Goal: Information Seeking & Learning: Learn about a topic

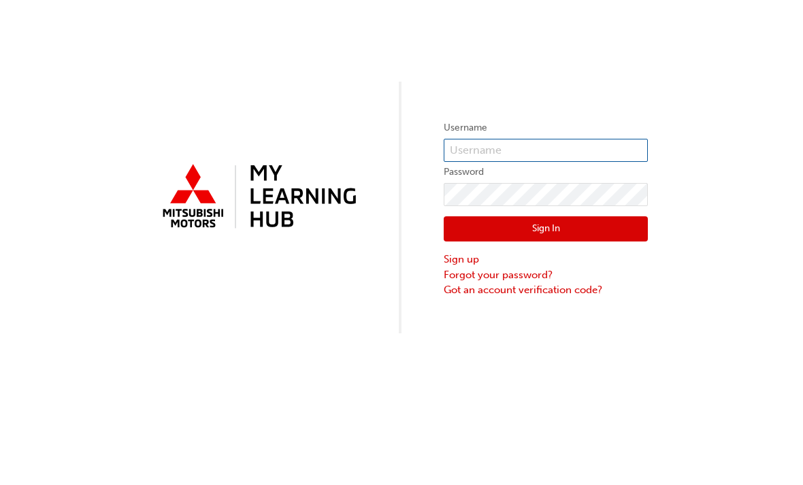
click at [549, 148] on input "text" at bounding box center [546, 150] width 204 height 23
click at [546, 149] on input "Warr" at bounding box center [546, 150] width 204 height 23
click at [523, 135] on label "Username" at bounding box center [546, 128] width 204 height 16
click at [545, 161] on input "[PERSON_NAME]" at bounding box center [546, 150] width 204 height 23
click at [550, 165] on label "Password" at bounding box center [546, 172] width 204 height 16
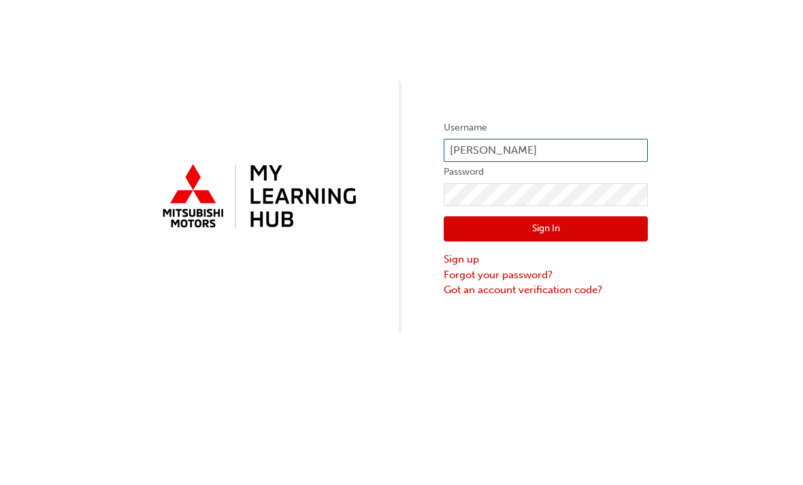
click at [513, 152] on input "[PERSON_NAME]" at bounding box center [546, 150] width 204 height 23
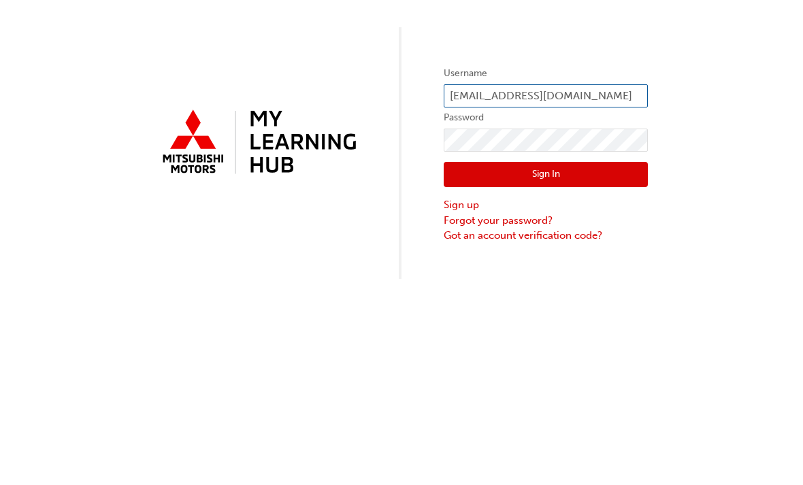
type input "[EMAIL_ADDRESS][DOMAIN_NAME]"
click at [569, 216] on button "Sign In" at bounding box center [546, 229] width 204 height 26
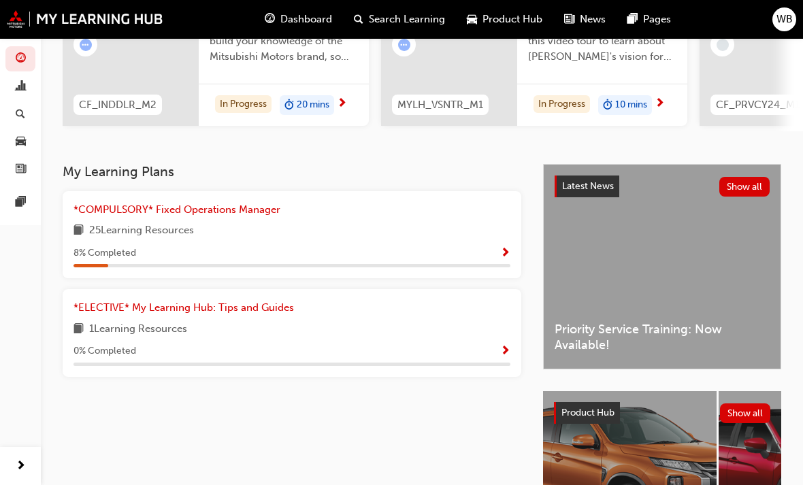
scroll to position [165, 0]
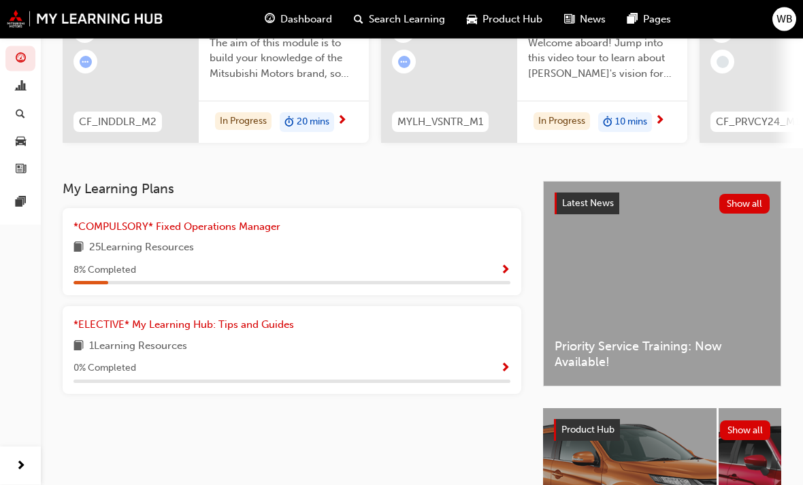
click at [507, 274] on button "button" at bounding box center [505, 271] width 10 height 17
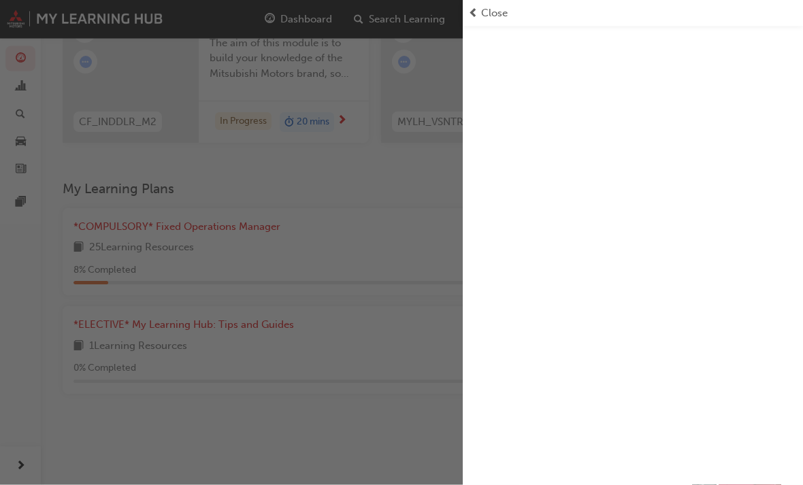
scroll to position [165, 0]
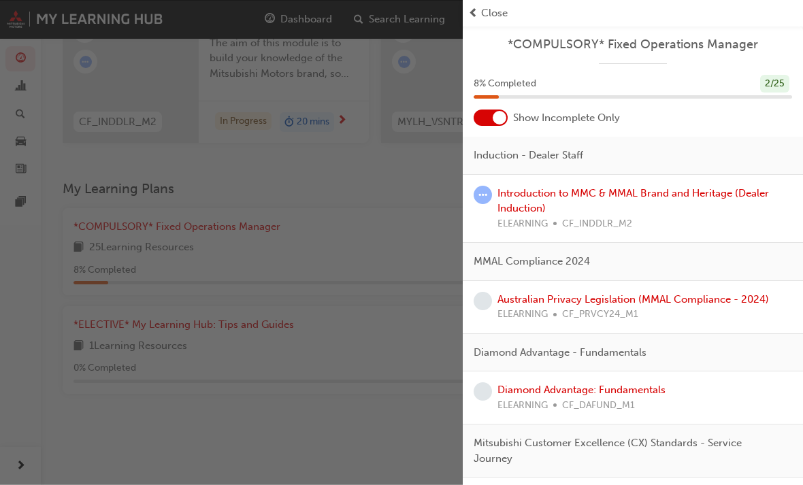
click at [583, 324] on div "Australian Privacy Legislation (MMAL Compliance - 2024) ELEARNING CF_PRVCY24_M1" at bounding box center [633, 307] width 340 height 53
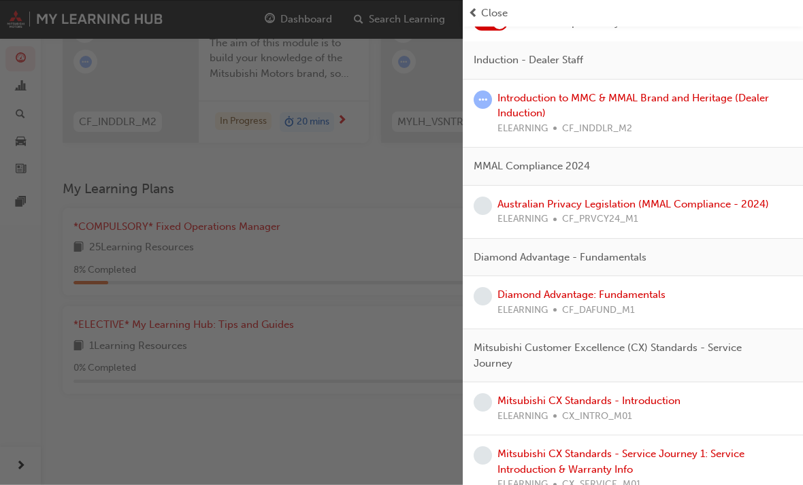
scroll to position [107, 0]
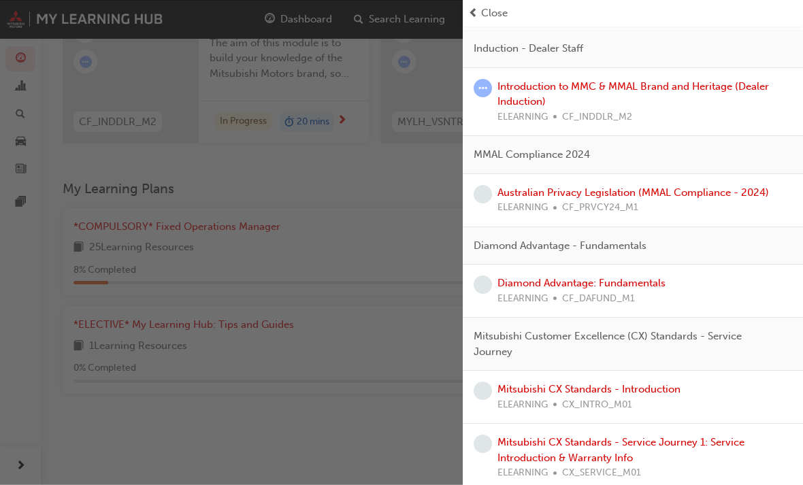
click at [525, 297] on span "ELEARNING" at bounding box center [523, 299] width 50 height 16
click at [633, 283] on link "Diamond Advantage: Fundamentals" at bounding box center [582, 283] width 168 height 12
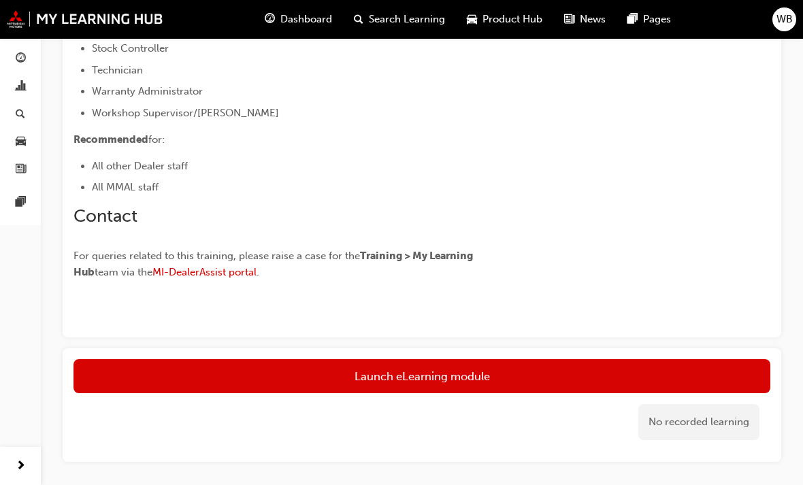
scroll to position [898, 0]
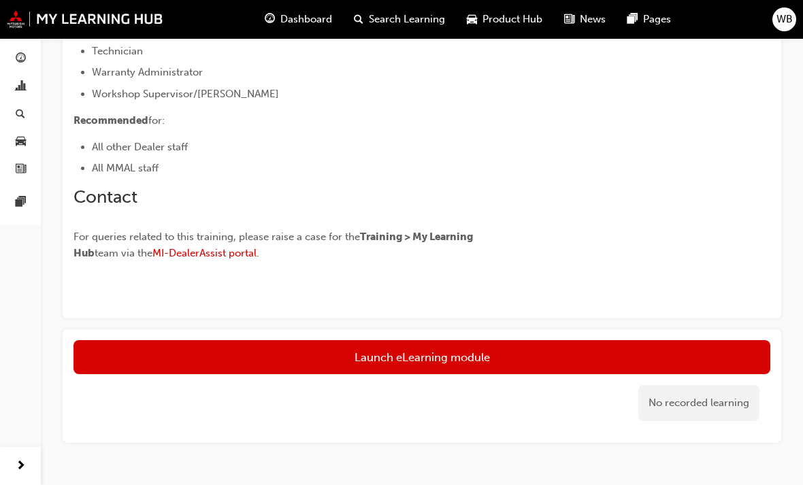
click at [468, 357] on link "Launch eLearning module" at bounding box center [422, 357] width 697 height 34
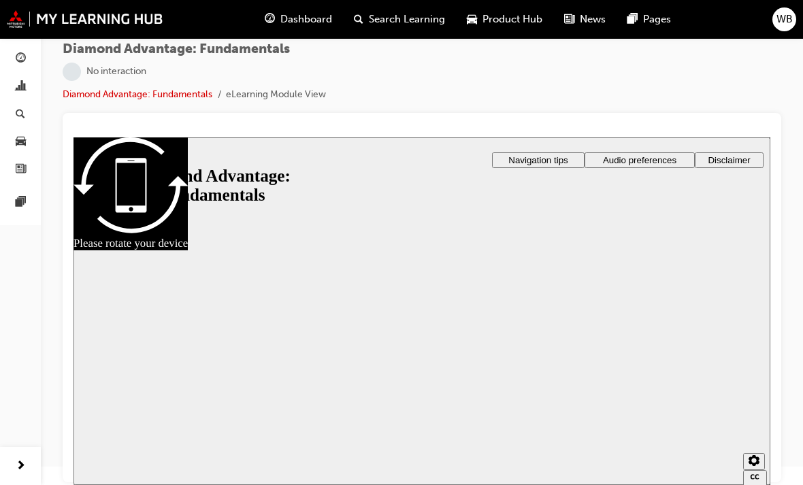
scroll to position [18, 0]
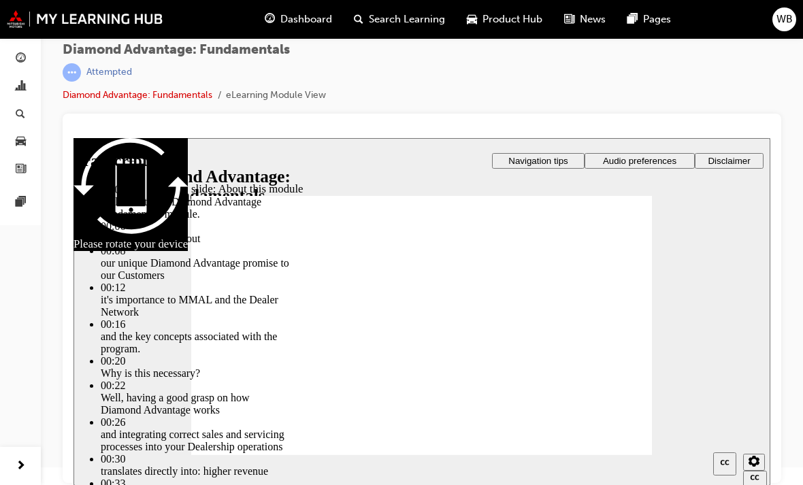
type input "45"
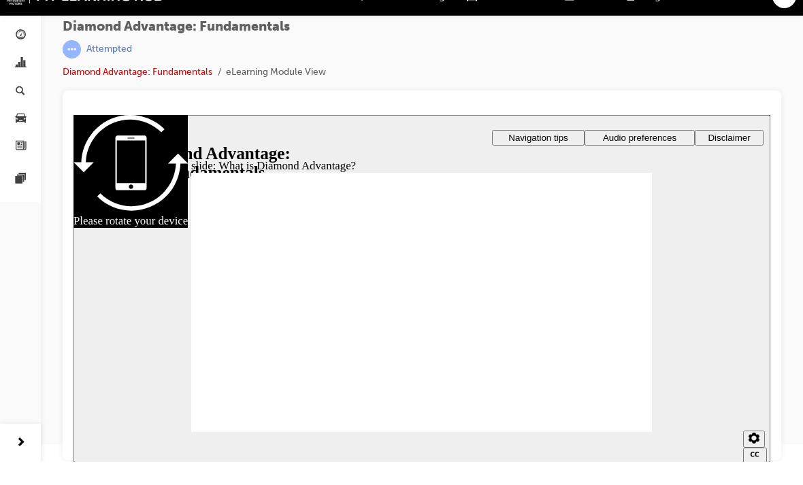
scroll to position [0, 0]
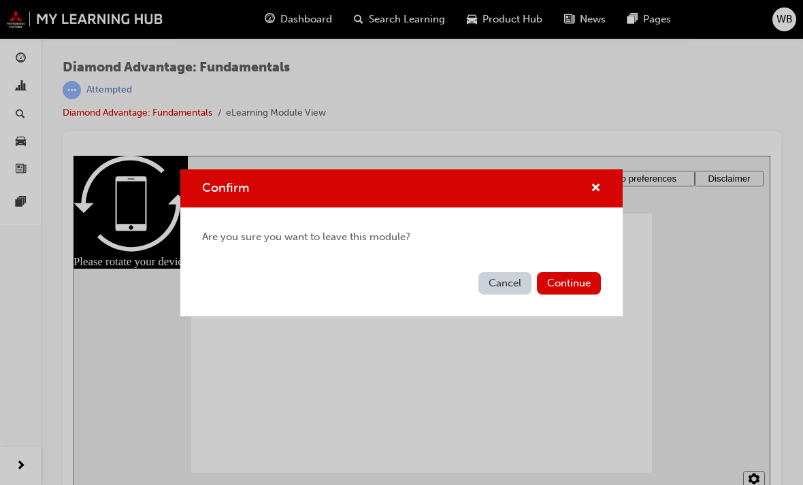
click at [568, 283] on button "Continue" at bounding box center [569, 283] width 64 height 22
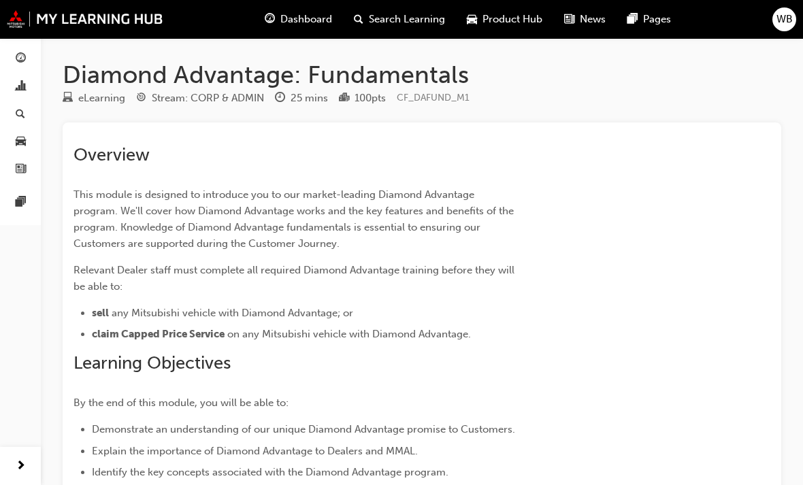
click at [88, 93] on div "eLearning" at bounding box center [101, 99] width 47 height 16
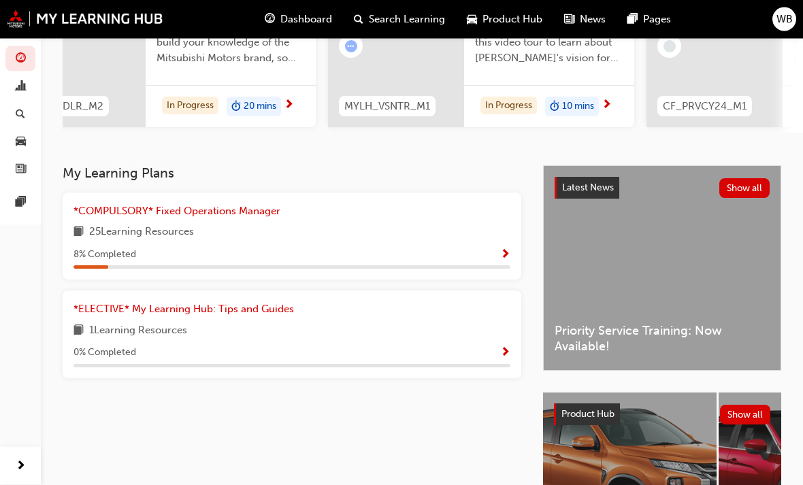
scroll to position [181, 0]
click at [415, 233] on div "25 Learning Resources" at bounding box center [292, 232] width 437 height 17
click at [504, 249] on span "Show Progress" at bounding box center [505, 255] width 10 height 12
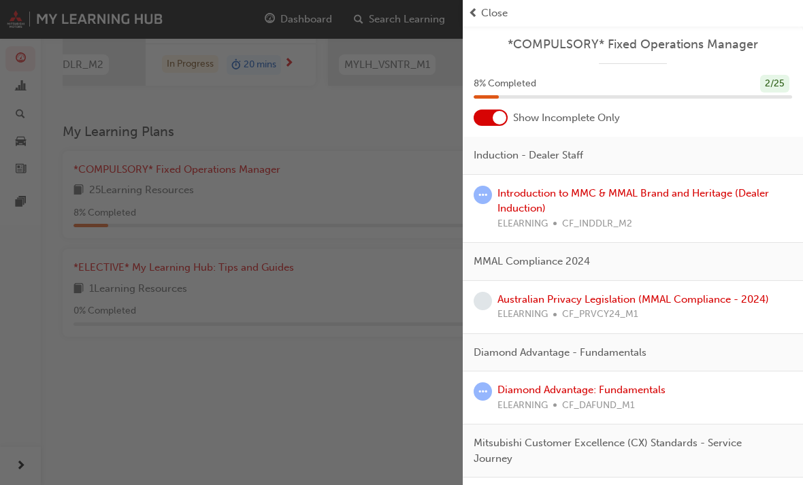
scroll to position [0, 0]
click at [485, 117] on div at bounding box center [491, 118] width 34 height 16
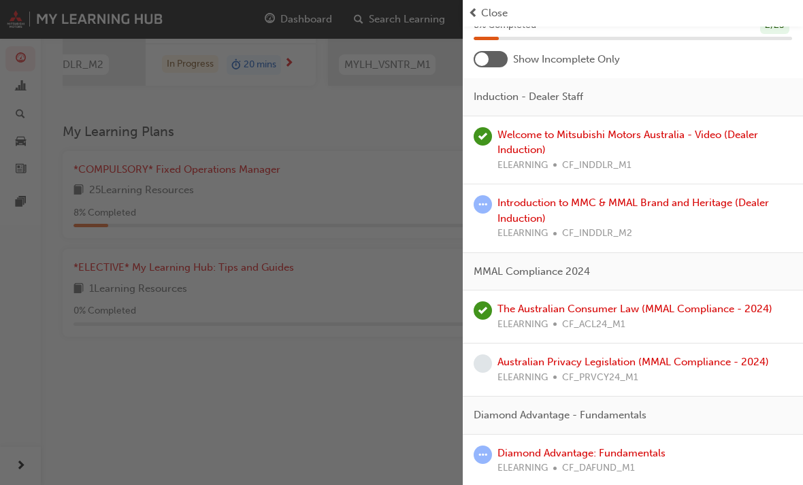
scroll to position [68, 0]
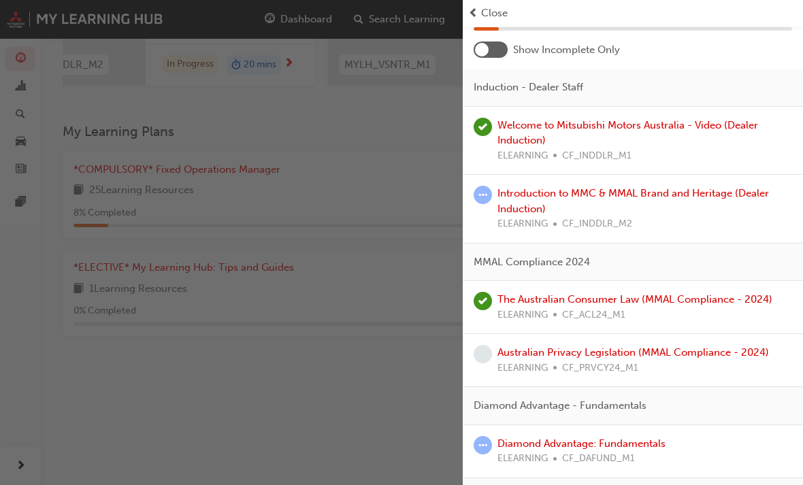
click at [617, 197] on link "Introduction to MMC & MMAL Brand and Heritage (Dealer Induction)" at bounding box center [634, 201] width 272 height 28
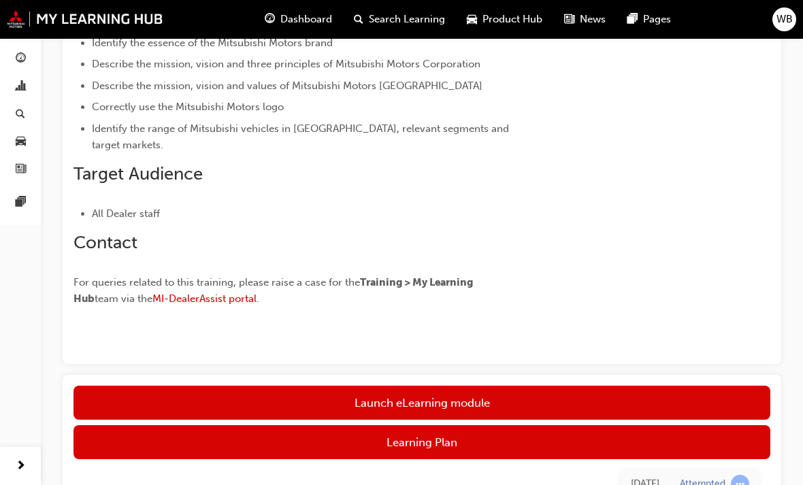
scroll to position [319, 0]
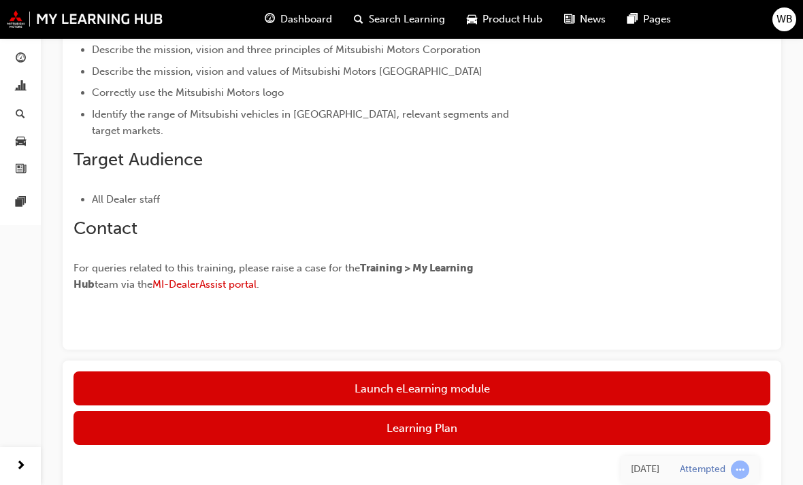
click at [547, 388] on link "Launch eLearning module" at bounding box center [422, 389] width 697 height 34
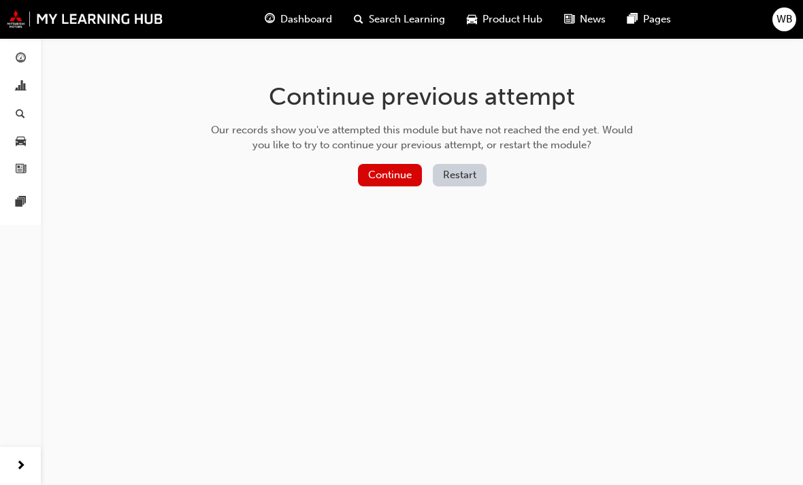
click at [395, 164] on button "Continue" at bounding box center [390, 175] width 64 height 22
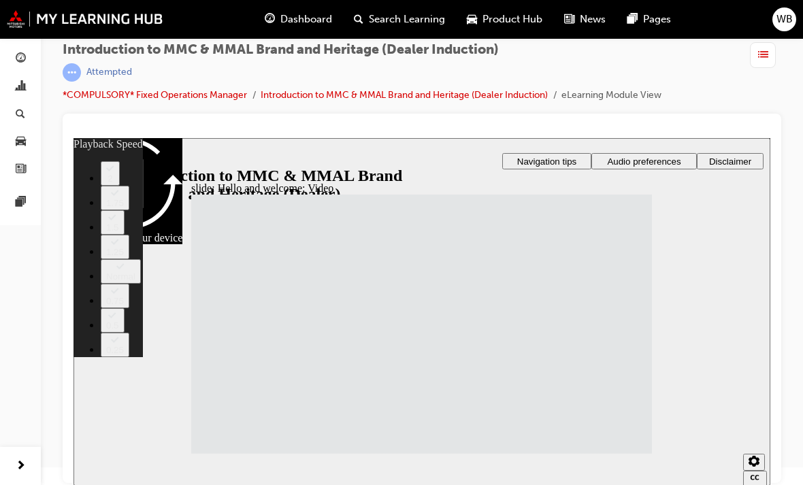
type input "33"
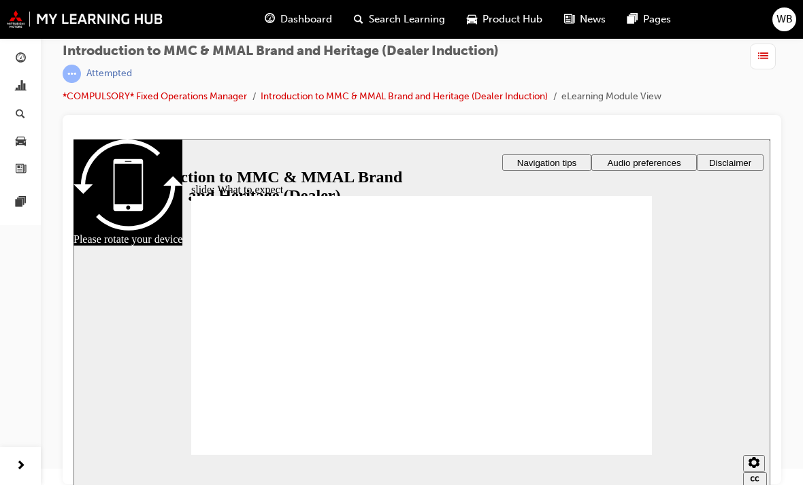
scroll to position [18, 0]
